Goal: Check status: Check status

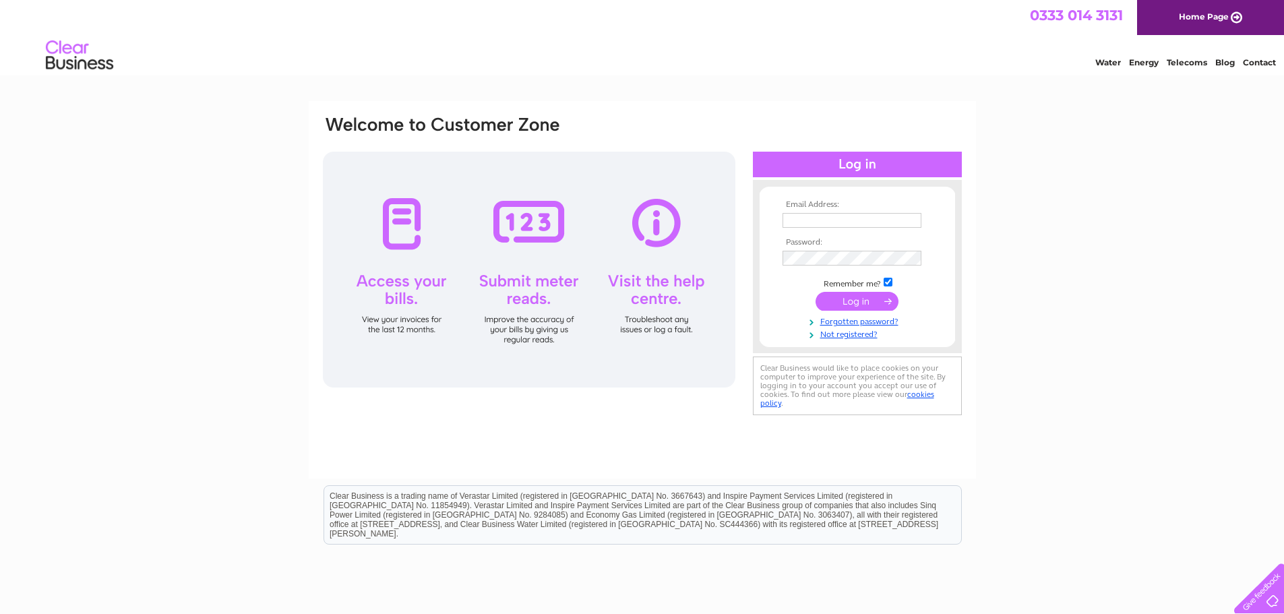
type input "accounts@balcaskie.com"
click at [866, 299] on input "submit" at bounding box center [857, 301] width 83 height 19
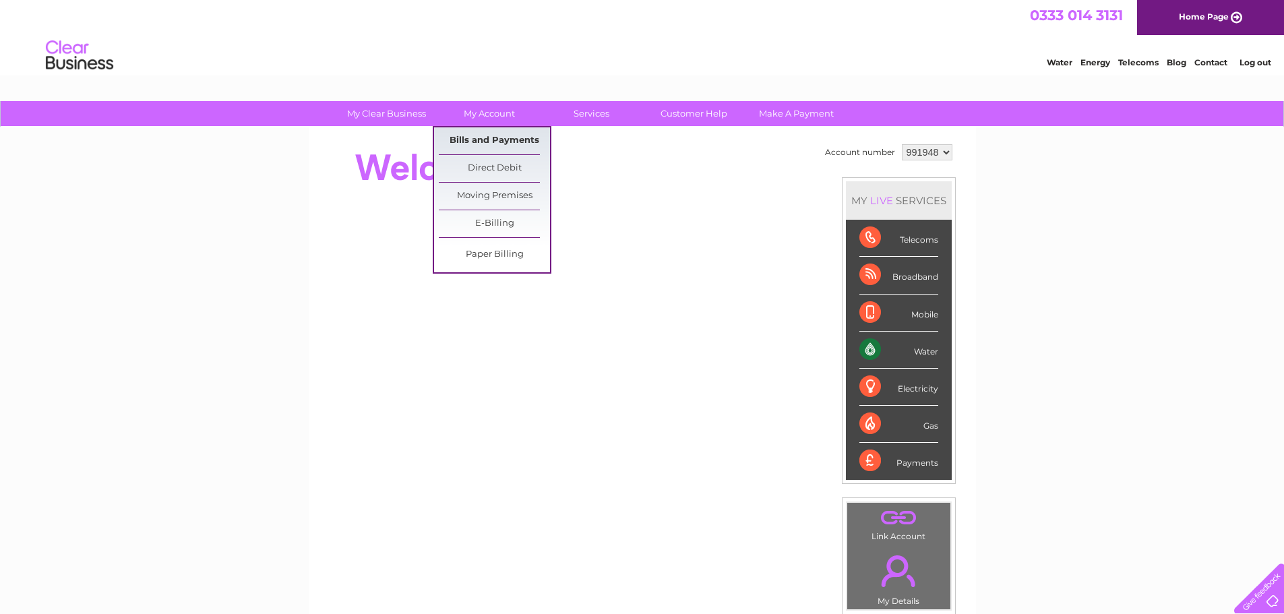
click at [491, 142] on link "Bills and Payments" at bounding box center [494, 140] width 111 height 27
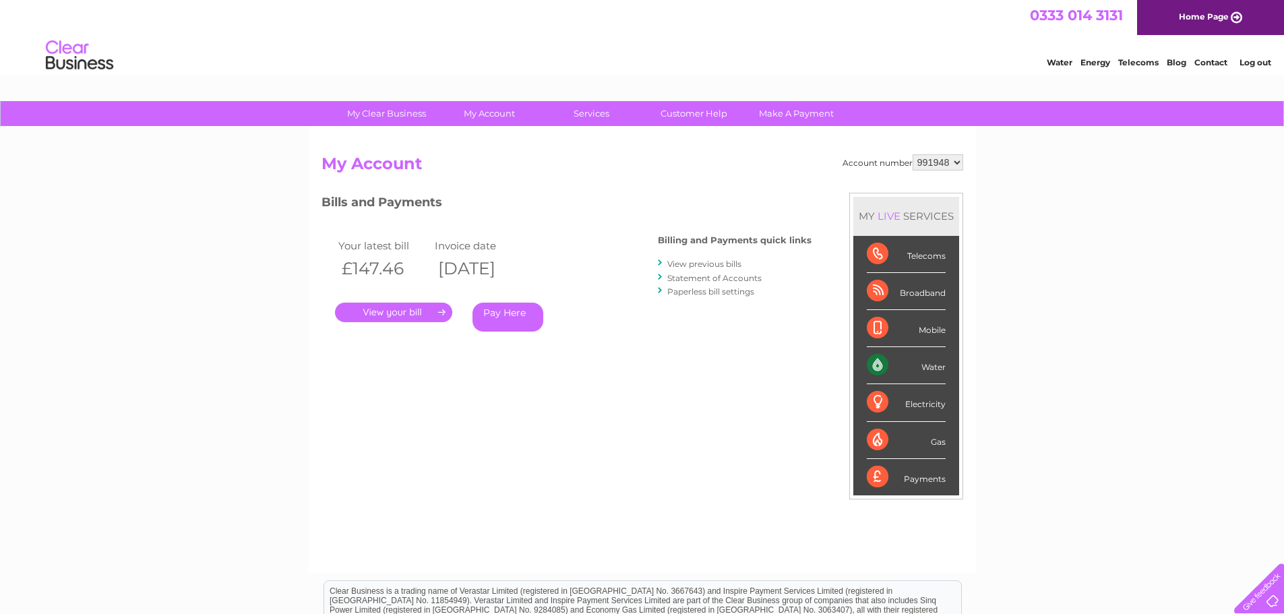
click at [441, 306] on link "." at bounding box center [393, 313] width 117 height 20
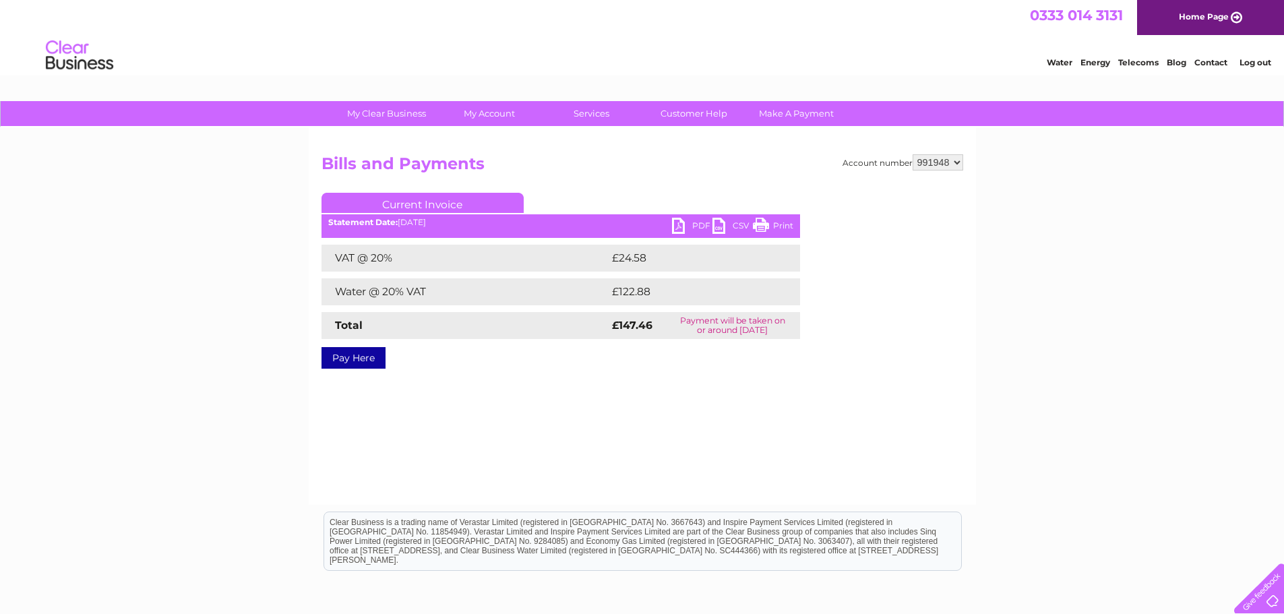
click at [690, 218] on ul "Current Invoice" at bounding box center [561, 205] width 479 height 25
click at [684, 224] on link "PDF" at bounding box center [692, 228] width 40 height 20
